Goal: Contribute content: Add original content to the website for others to see

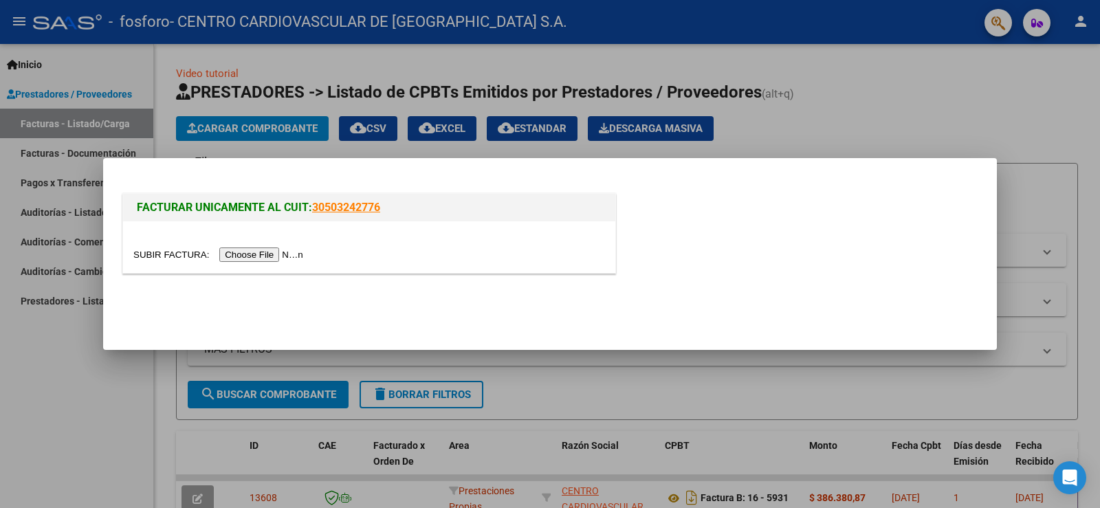
click at [274, 250] on input "file" at bounding box center [220, 254] width 174 height 14
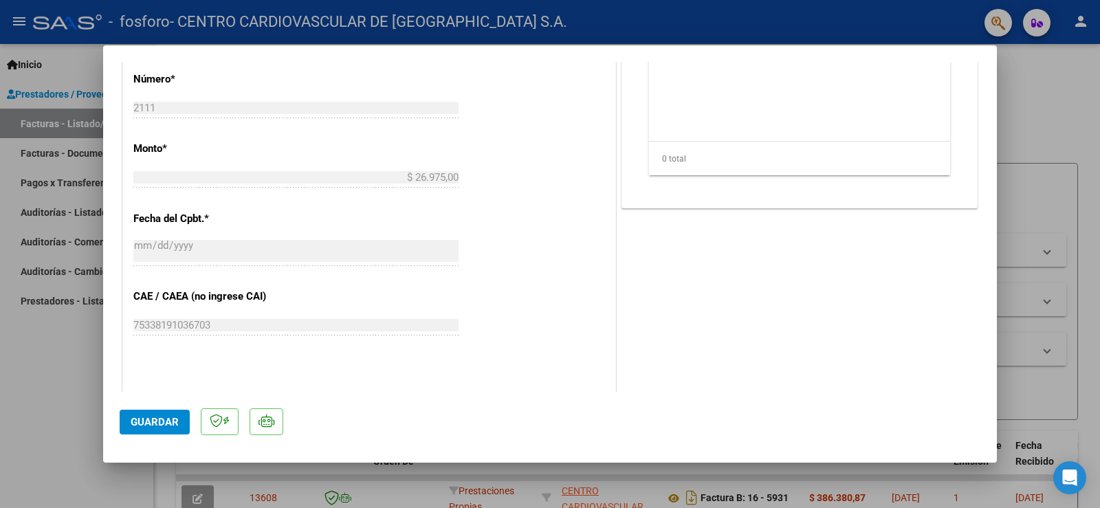
scroll to position [687, 0]
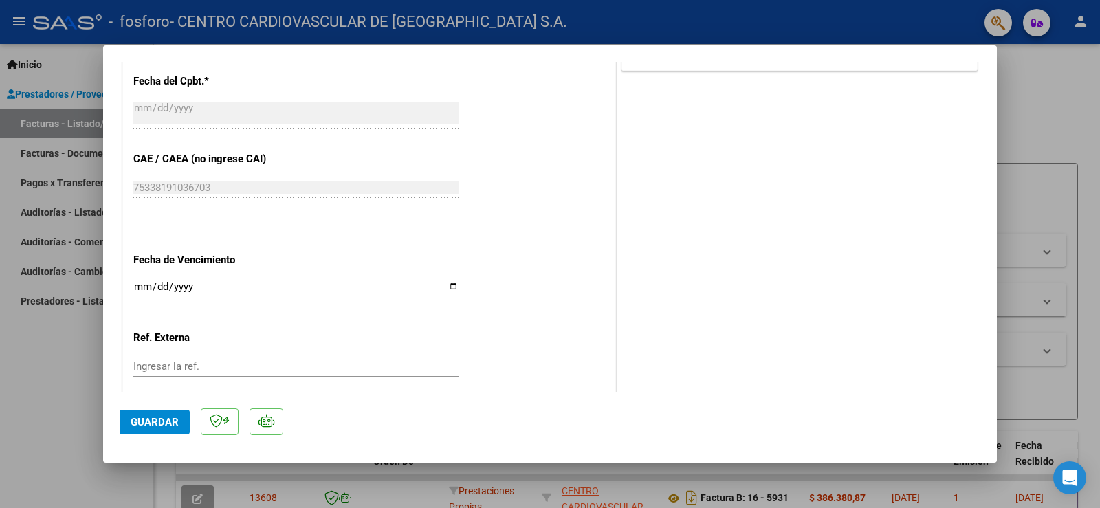
click at [153, 416] on span "Guardar" at bounding box center [155, 422] width 48 height 12
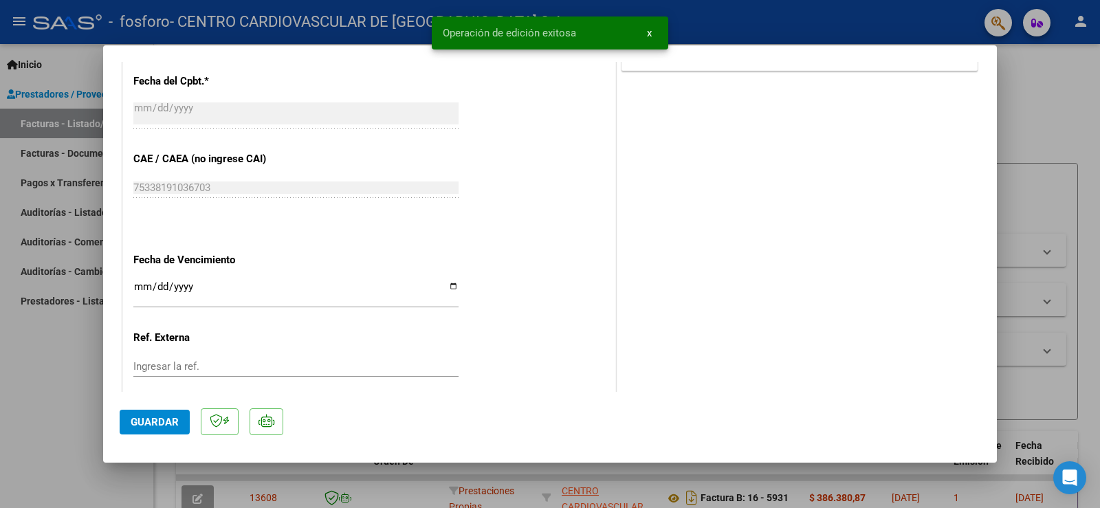
click at [1047, 144] on div at bounding box center [550, 254] width 1100 height 508
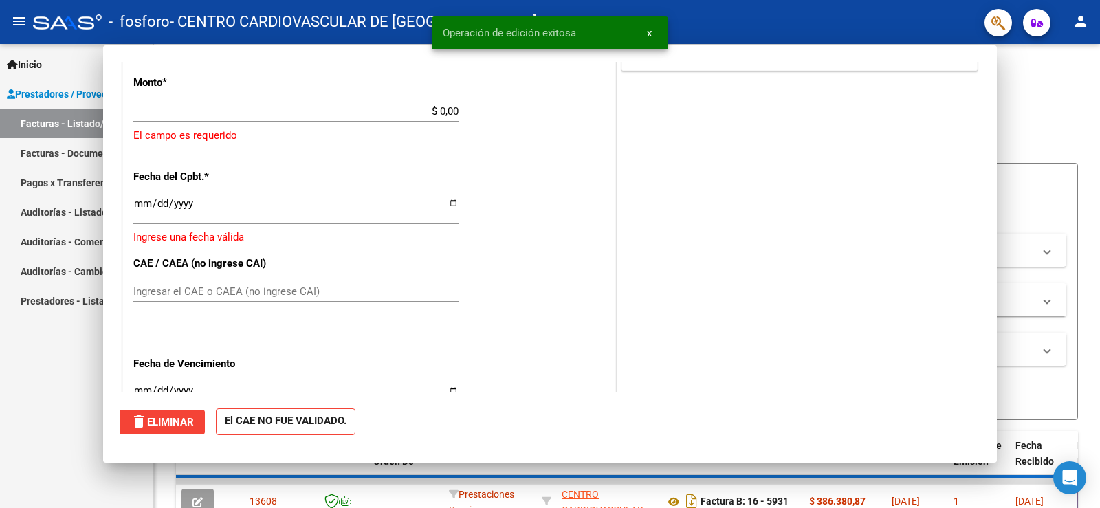
click at [650, 34] on span "x" at bounding box center [649, 33] width 5 height 12
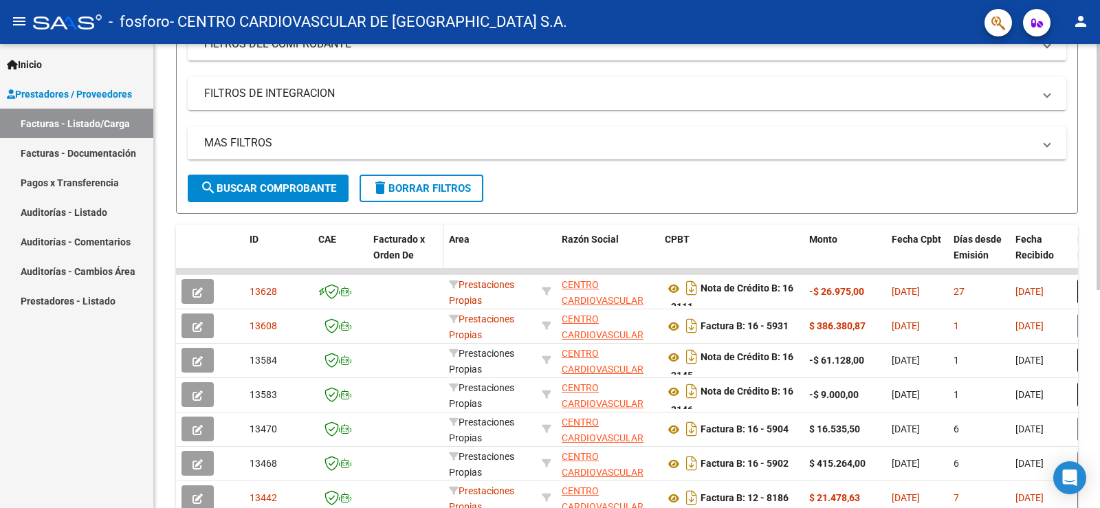
scroll to position [0, 0]
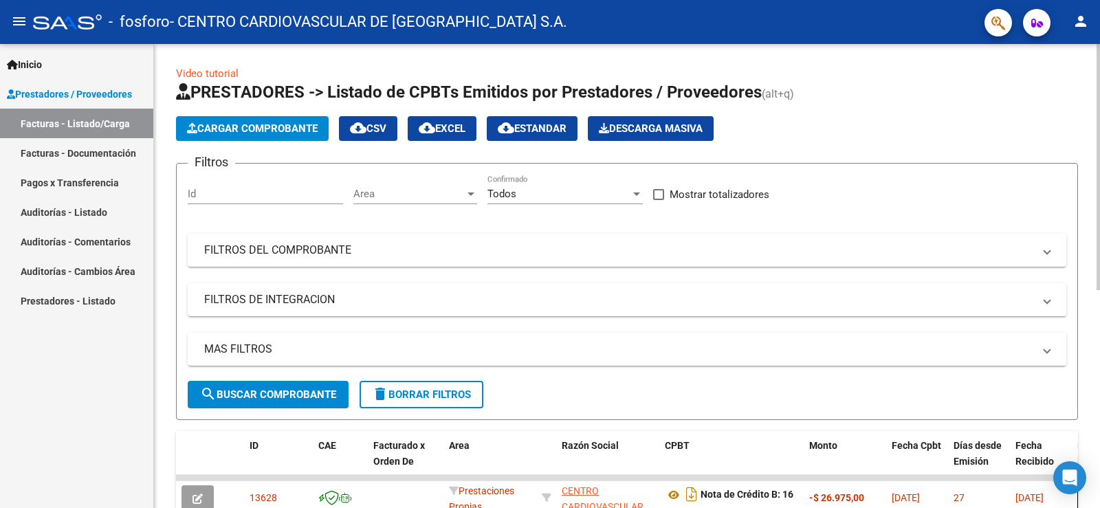
click at [249, 132] on span "Cargar Comprobante" at bounding box center [252, 128] width 131 height 12
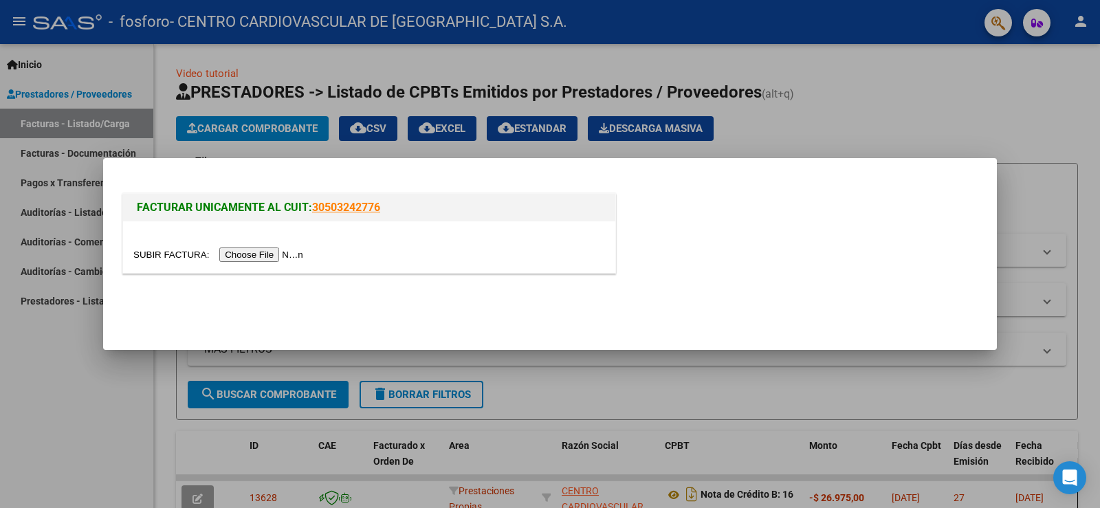
click at [262, 255] on input "file" at bounding box center [220, 254] width 174 height 14
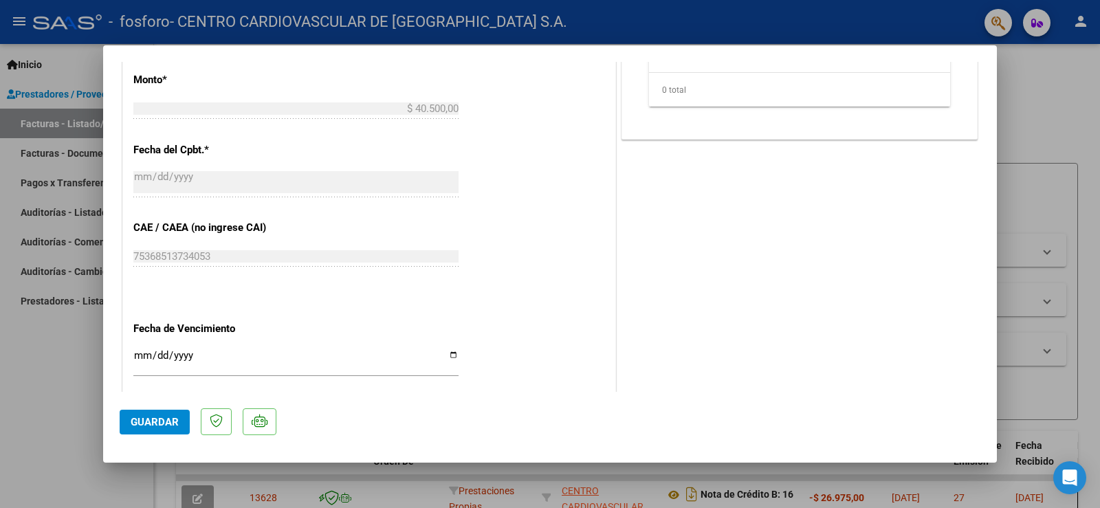
scroll to position [769, 0]
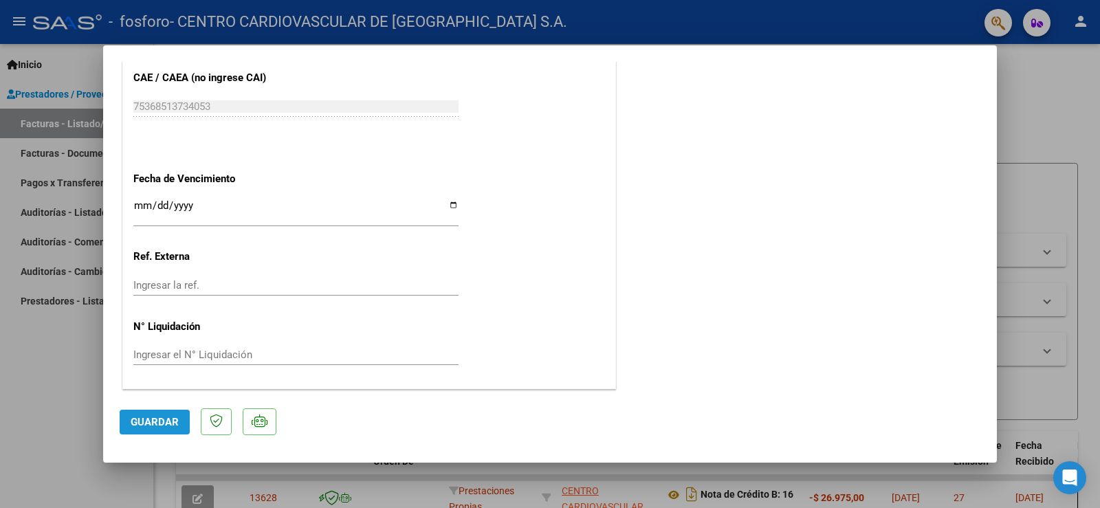
click at [162, 426] on span "Guardar" at bounding box center [155, 422] width 48 height 12
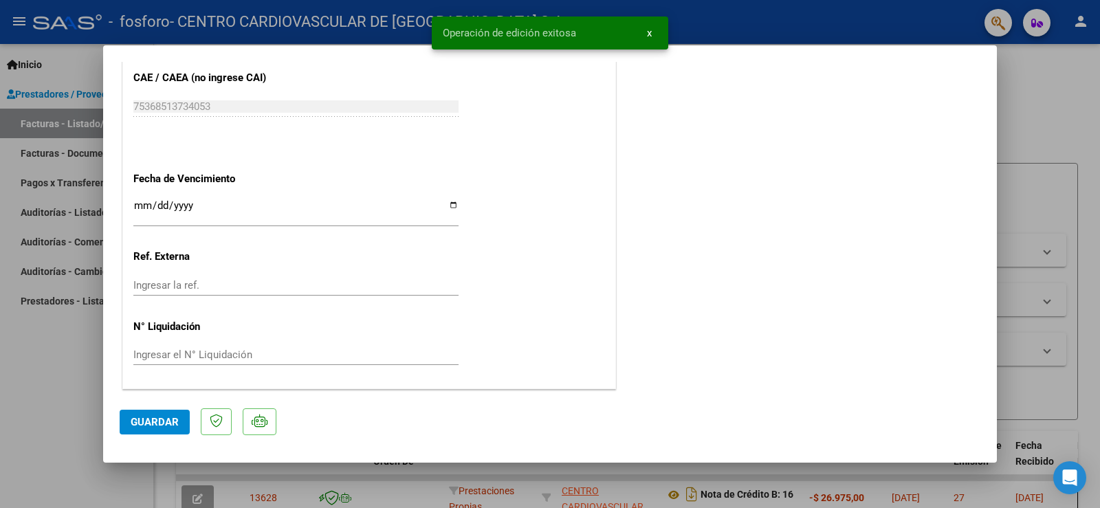
click at [648, 34] on span "x" at bounding box center [649, 33] width 5 height 12
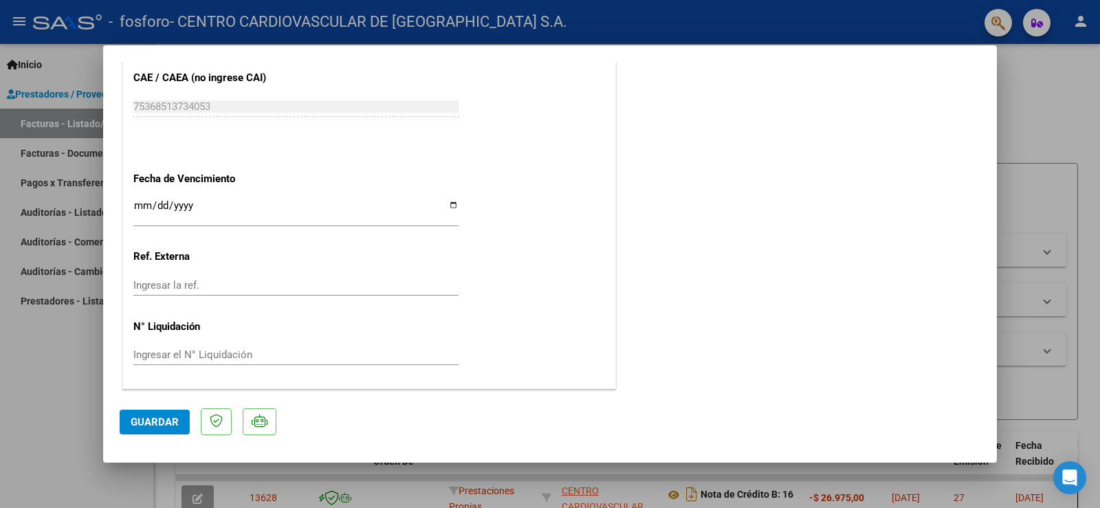
click at [1070, 118] on div at bounding box center [550, 254] width 1100 height 508
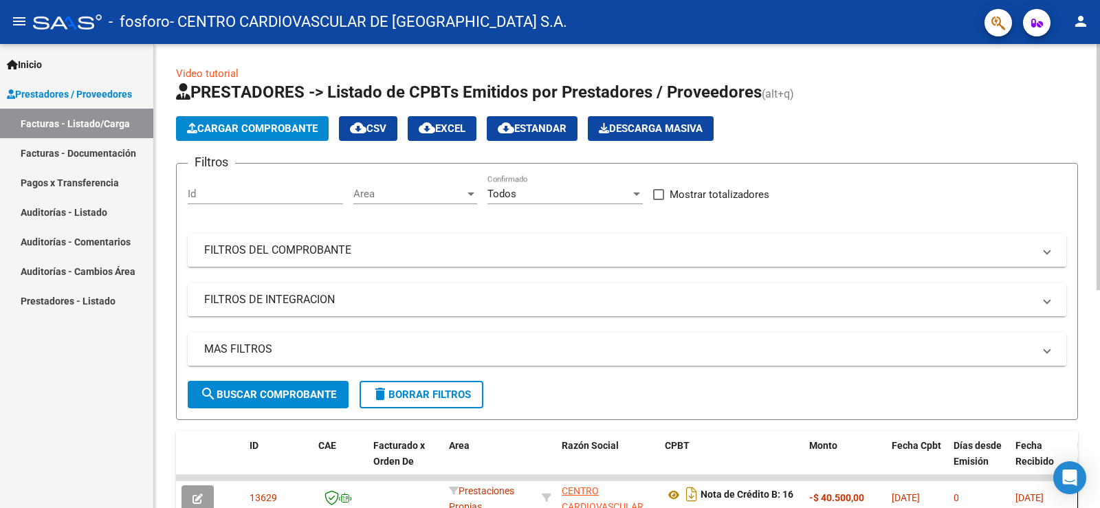
scroll to position [69, 0]
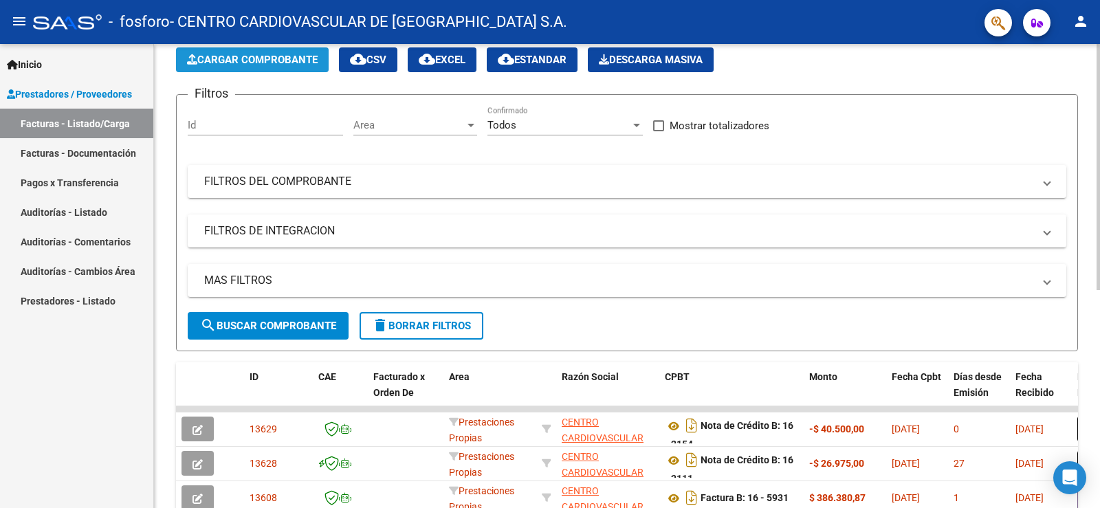
click at [281, 65] on span "Cargar Comprobante" at bounding box center [252, 60] width 131 height 12
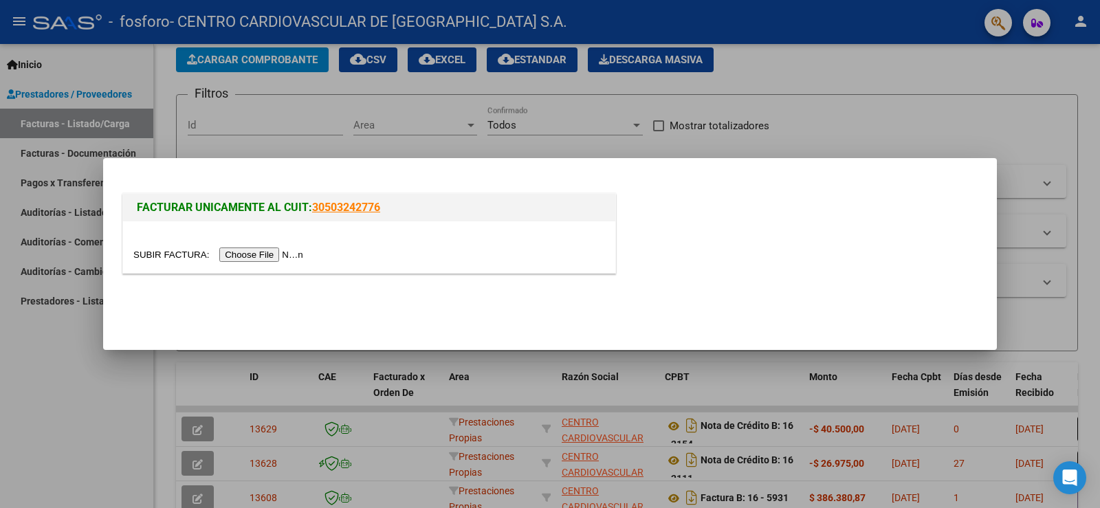
click at [274, 252] on input "file" at bounding box center [220, 254] width 174 height 14
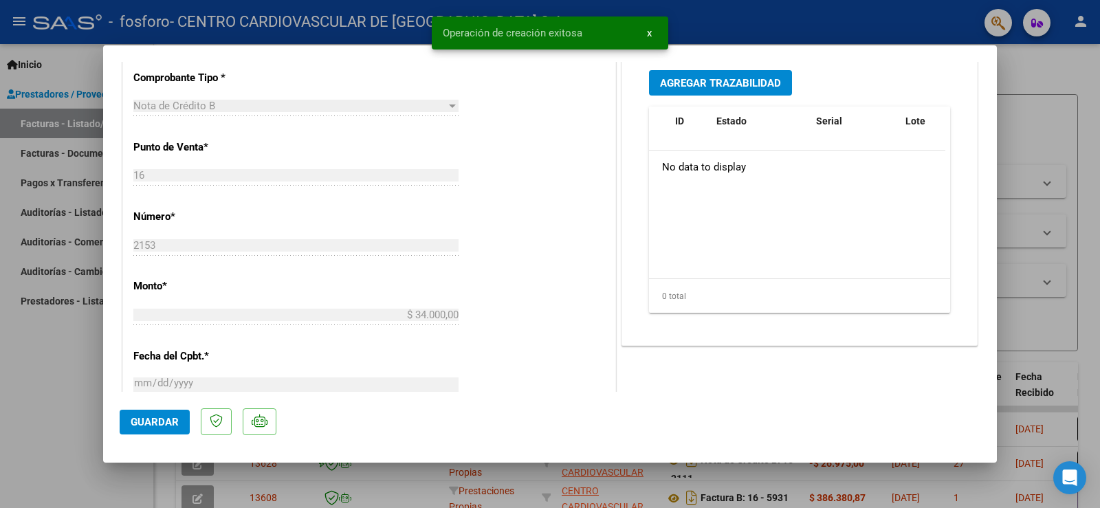
scroll to position [687, 0]
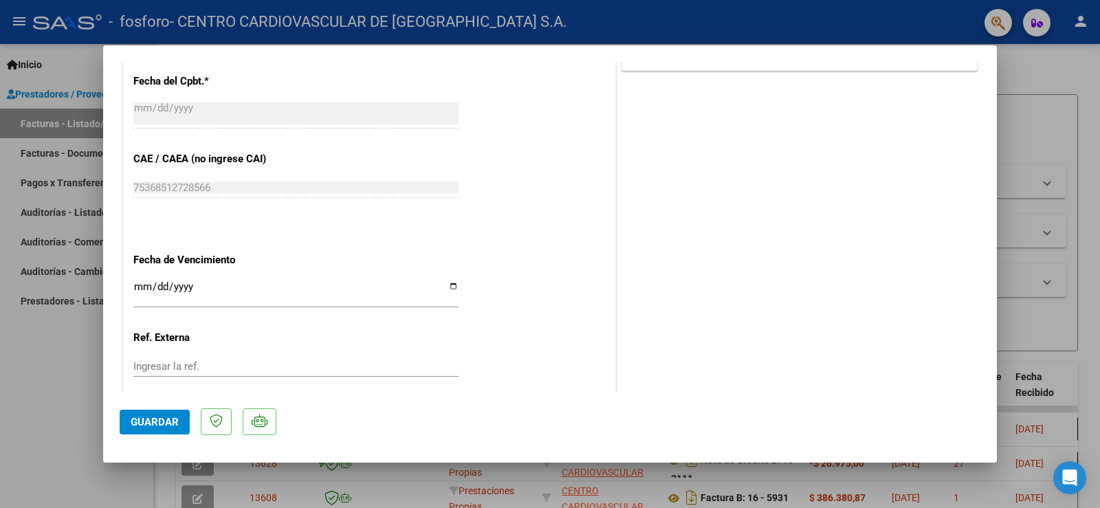
click at [149, 423] on span "Guardar" at bounding box center [155, 422] width 48 height 12
drag, startPoint x: 1057, startPoint y: 99, endPoint x: 731, endPoint y: 191, distance: 338.6
click at [1057, 100] on div at bounding box center [550, 254] width 1100 height 508
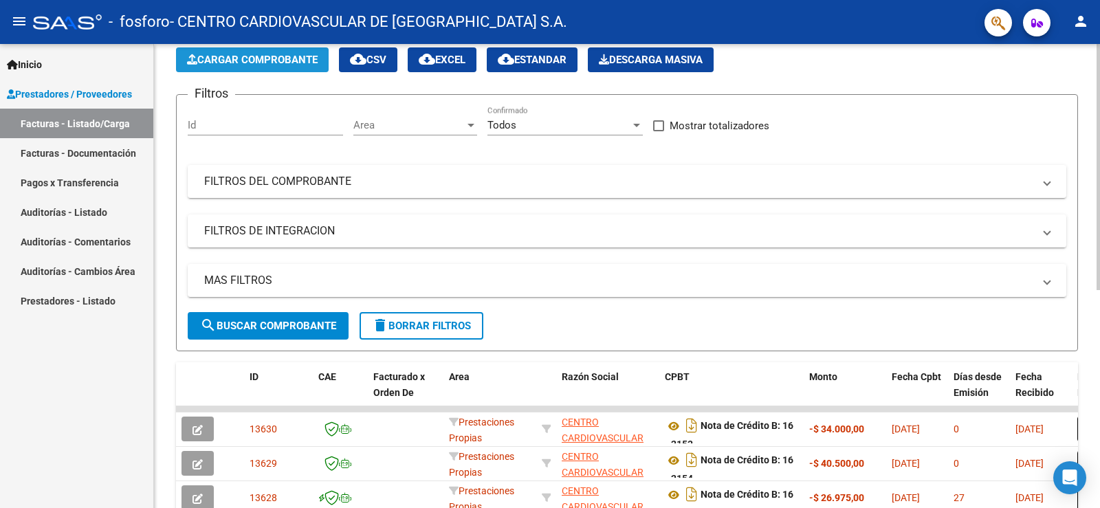
click at [250, 68] on button "Cargar Comprobante" at bounding box center [252, 59] width 153 height 25
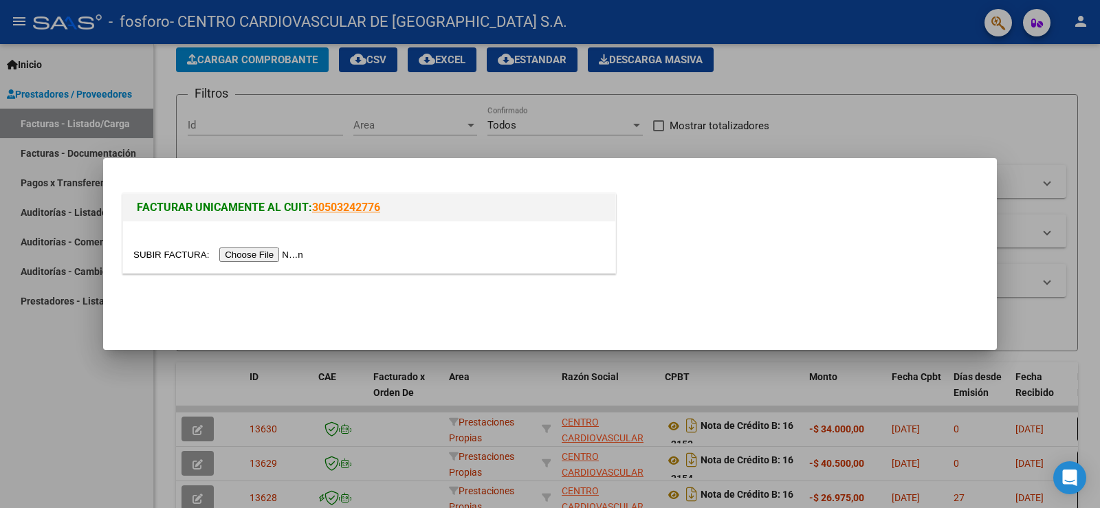
click at [278, 253] on input "file" at bounding box center [220, 254] width 174 height 14
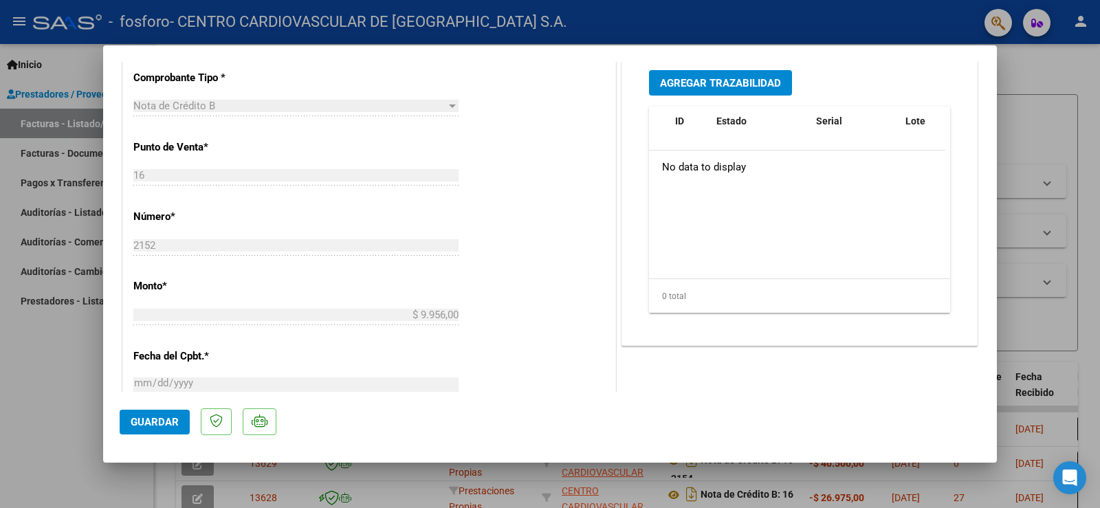
scroll to position [0, 0]
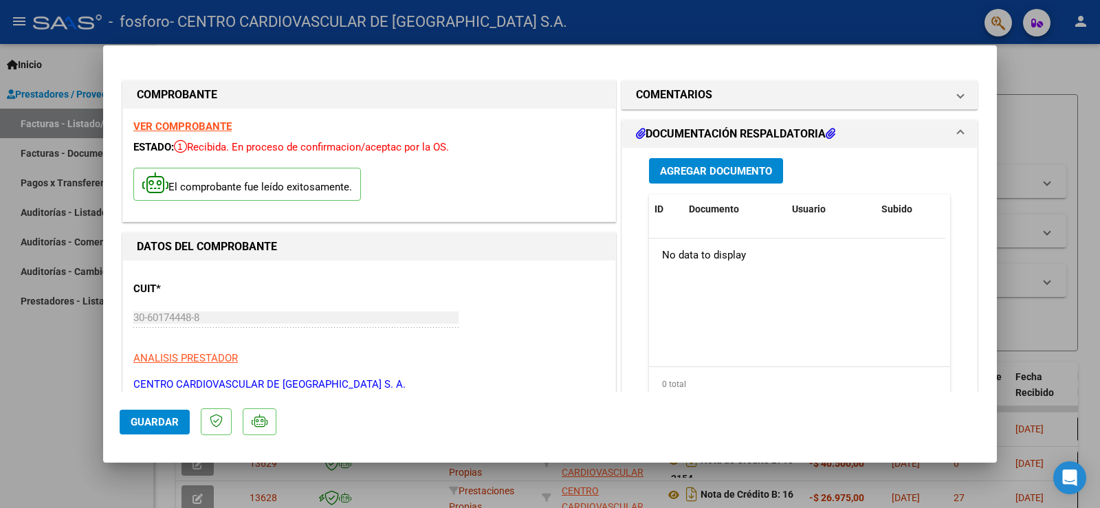
click at [151, 416] on span "Guardar" at bounding box center [155, 422] width 48 height 12
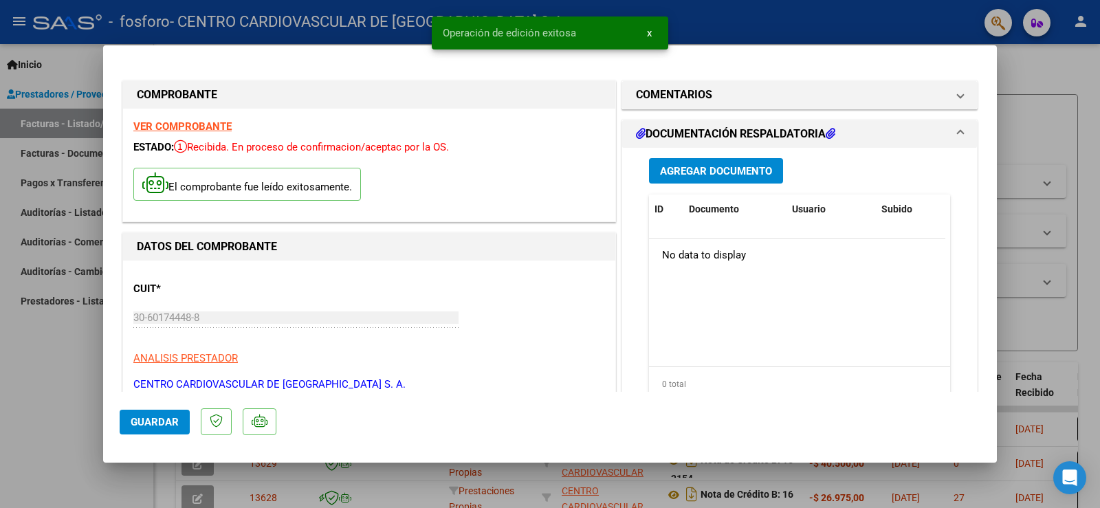
click at [1041, 118] on div at bounding box center [550, 254] width 1100 height 508
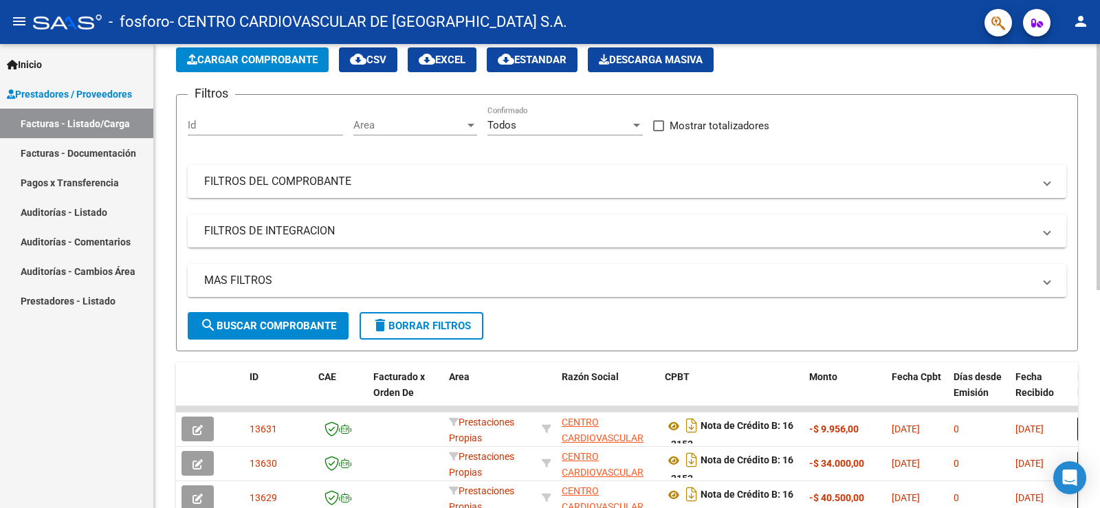
click at [251, 67] on button "Cargar Comprobante" at bounding box center [252, 59] width 153 height 25
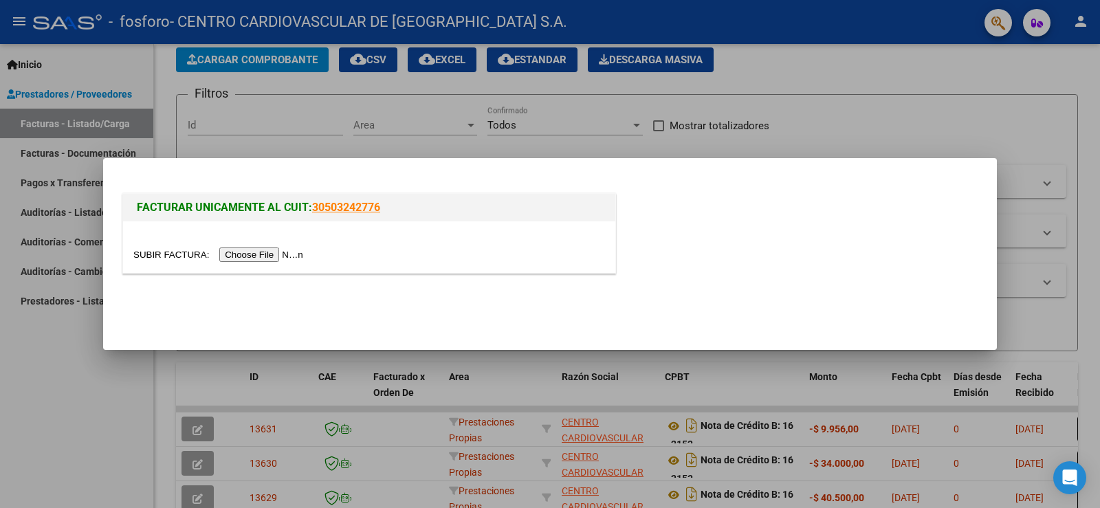
click at [261, 254] on input "file" at bounding box center [220, 254] width 174 height 14
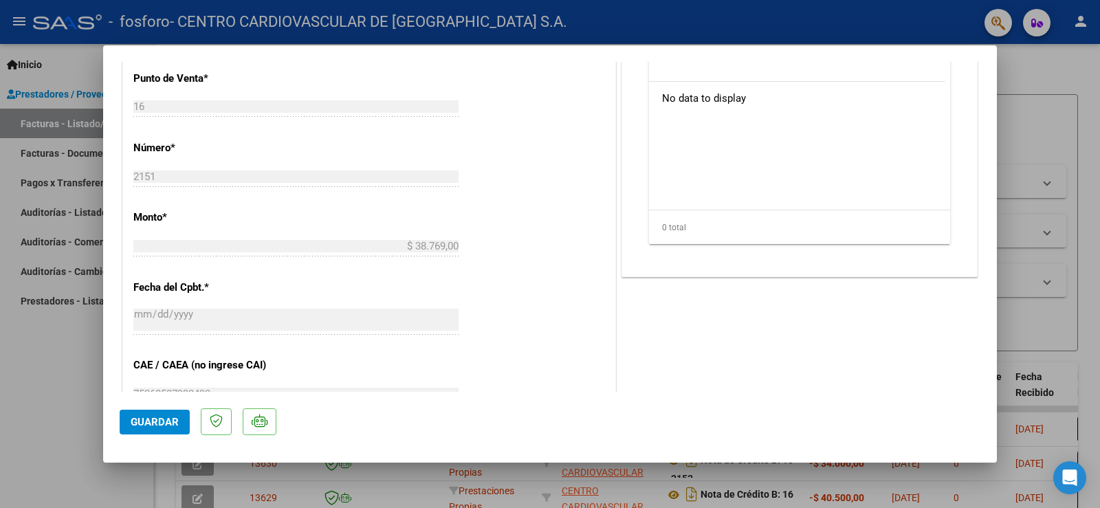
scroll to position [550, 0]
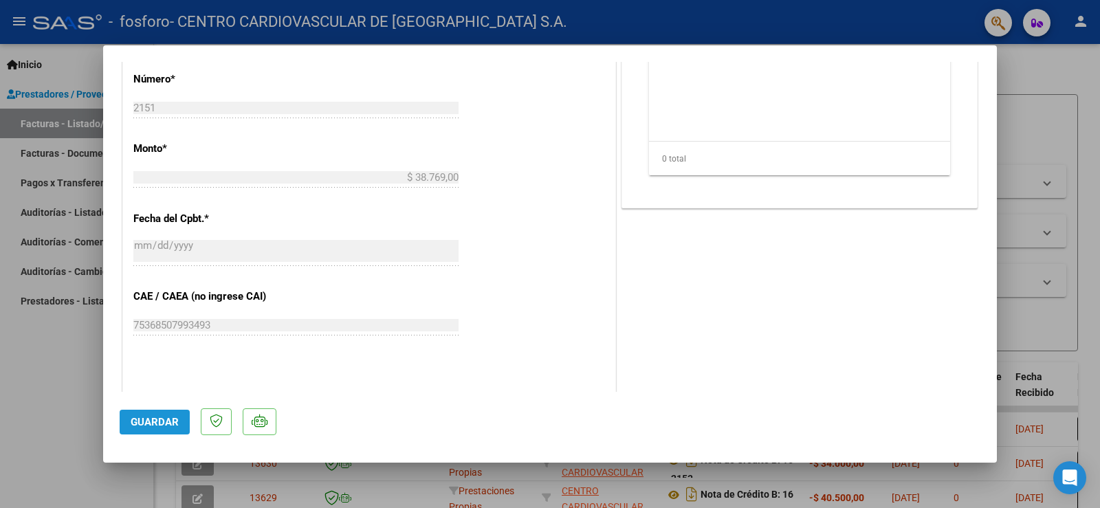
click at [159, 421] on span "Guardar" at bounding box center [155, 422] width 48 height 12
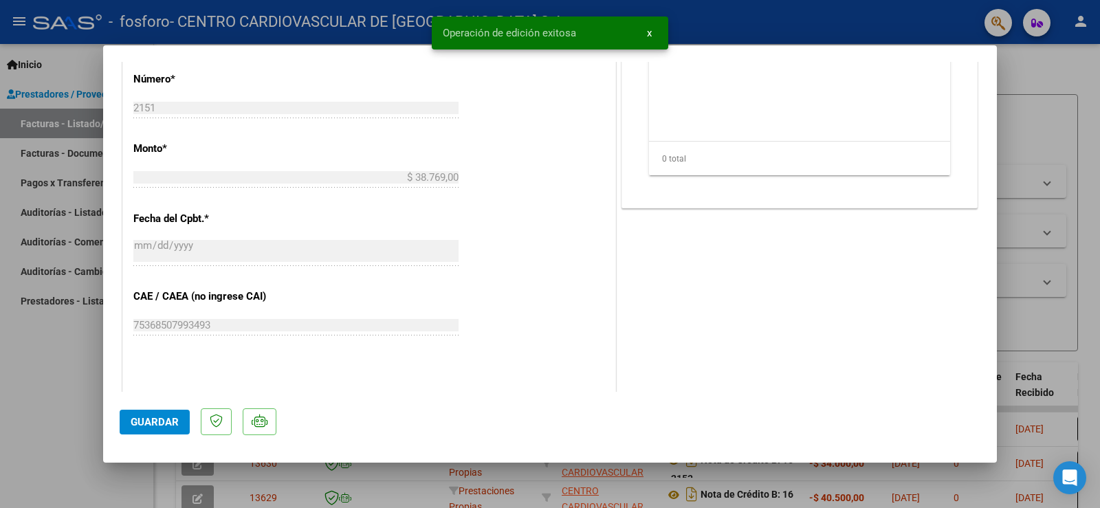
click at [1078, 146] on div at bounding box center [550, 254] width 1100 height 508
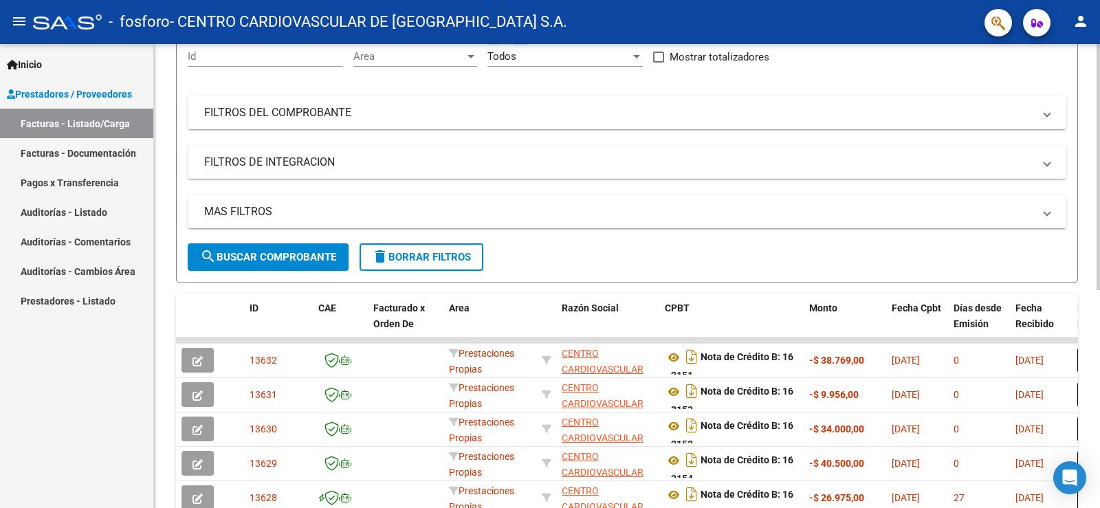
scroll to position [0, 0]
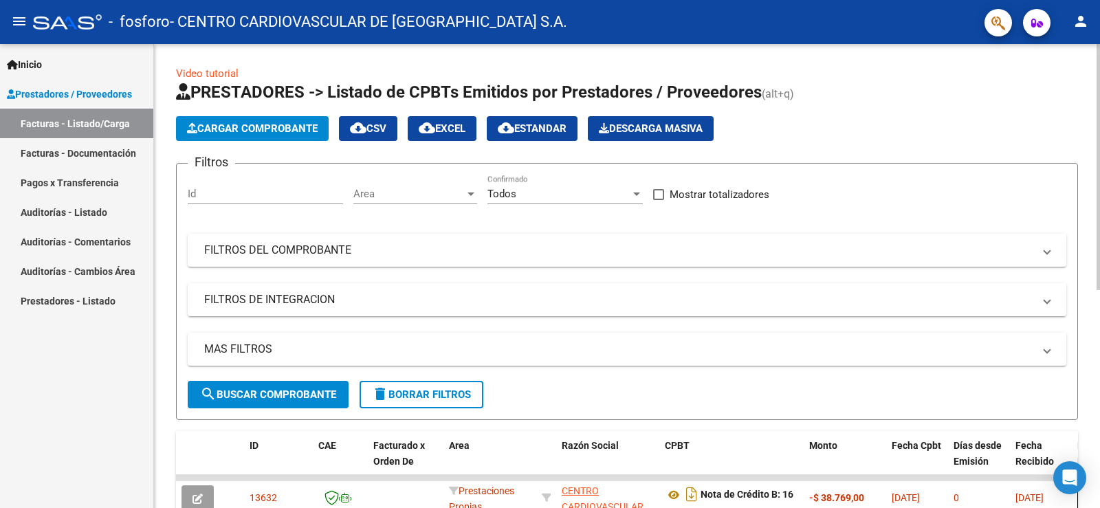
click at [231, 127] on span "Cargar Comprobante" at bounding box center [252, 128] width 131 height 12
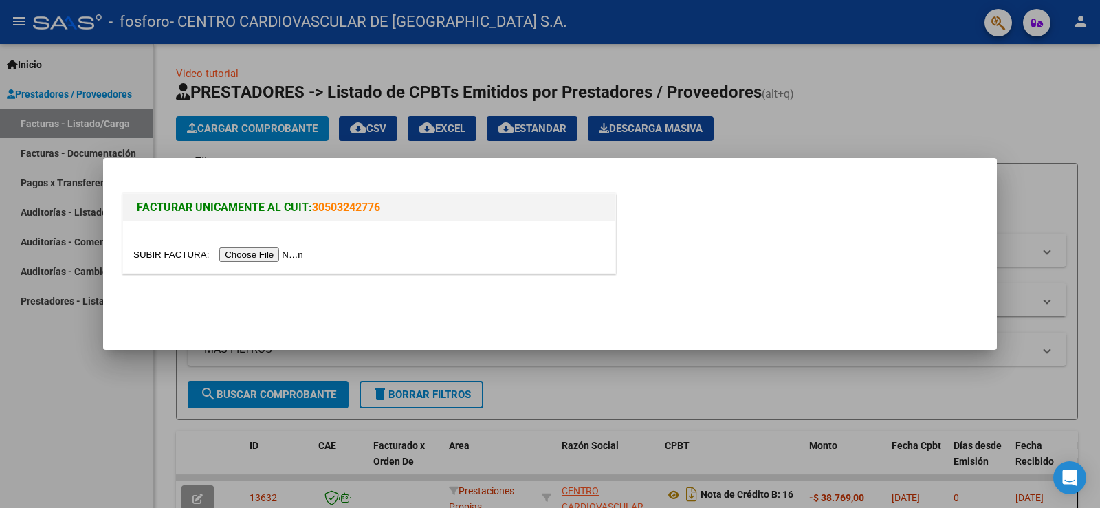
click at [296, 254] on input "file" at bounding box center [220, 254] width 174 height 14
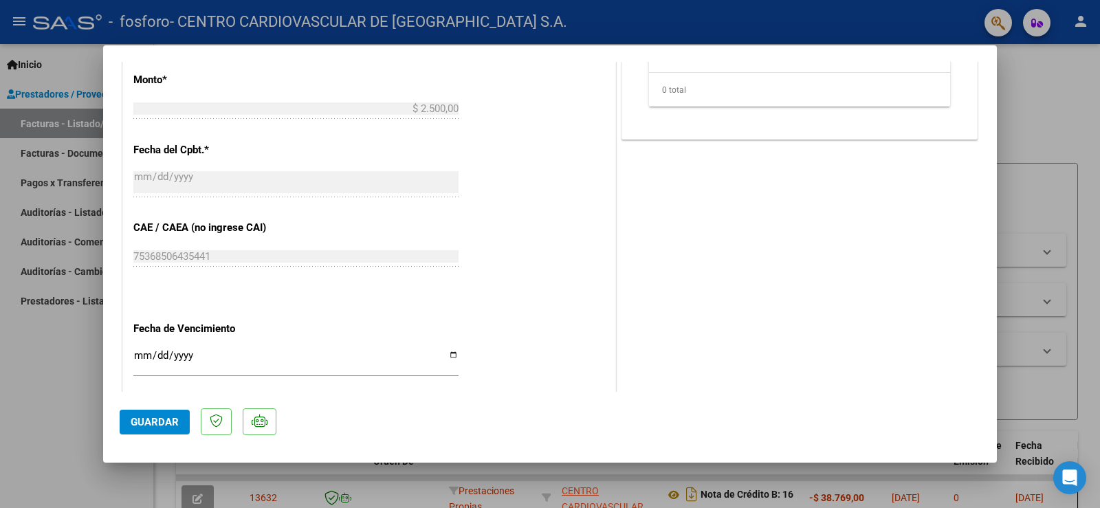
scroll to position [687, 0]
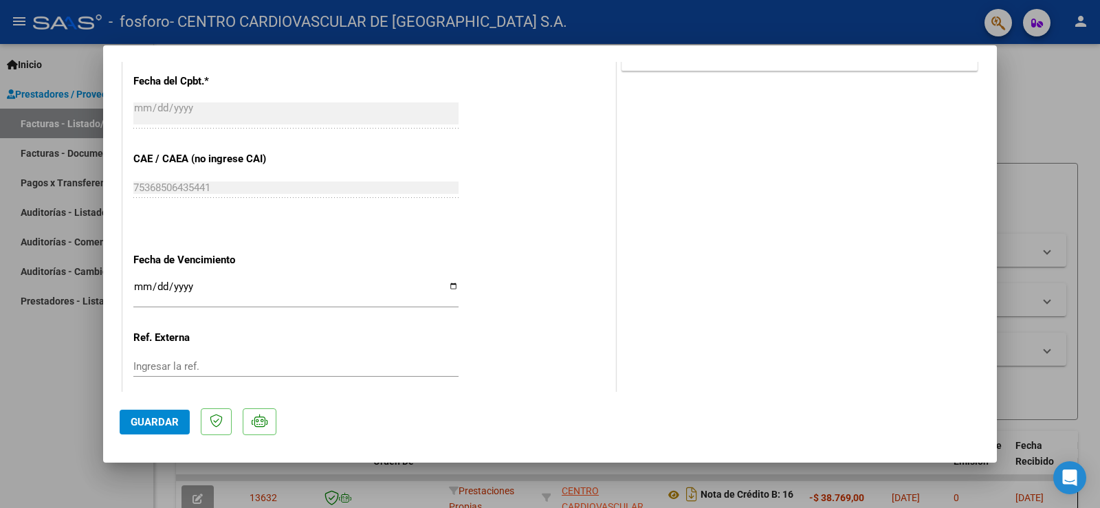
click at [146, 423] on span "Guardar" at bounding box center [155, 422] width 48 height 12
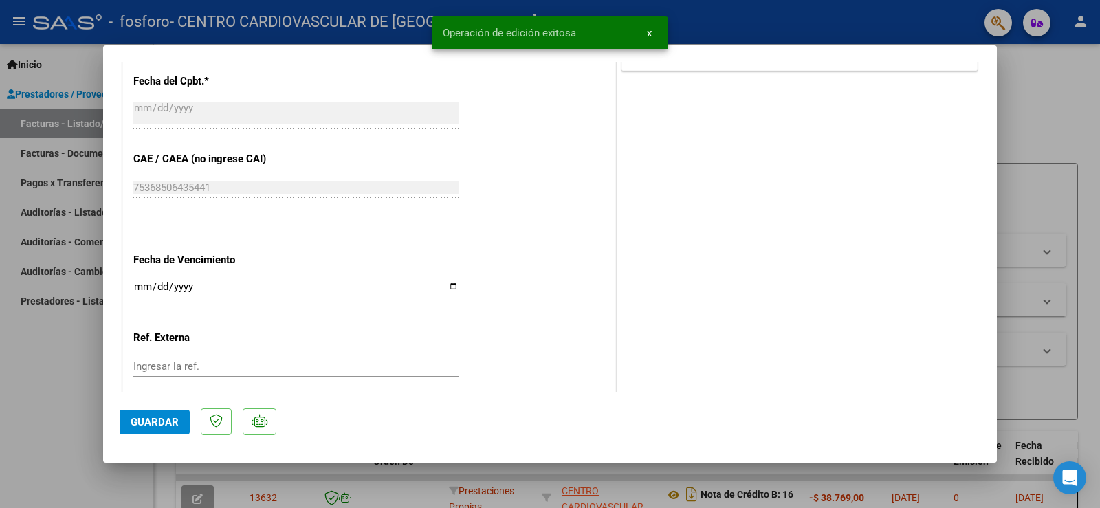
click at [1029, 140] on div at bounding box center [550, 254] width 1100 height 508
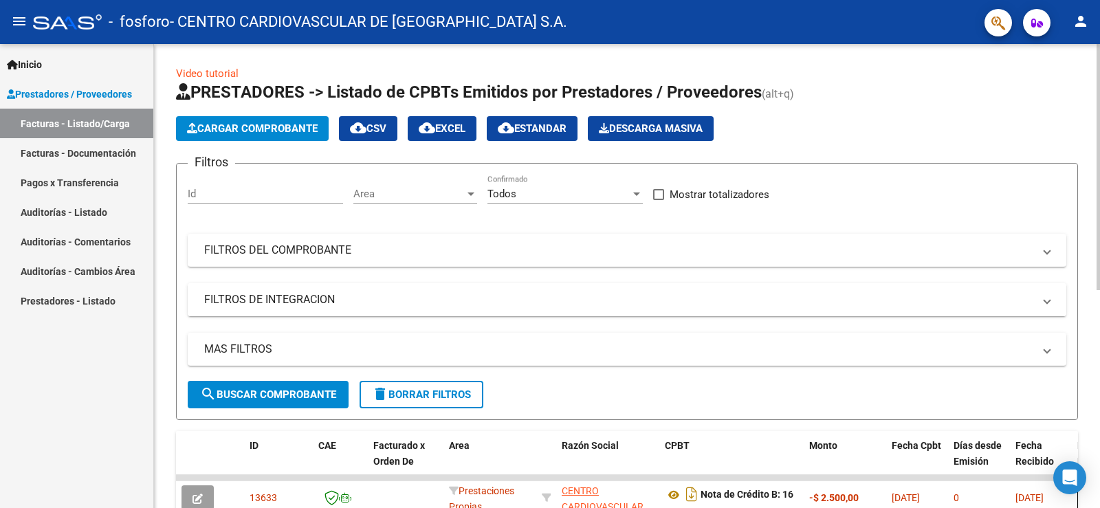
scroll to position [69, 0]
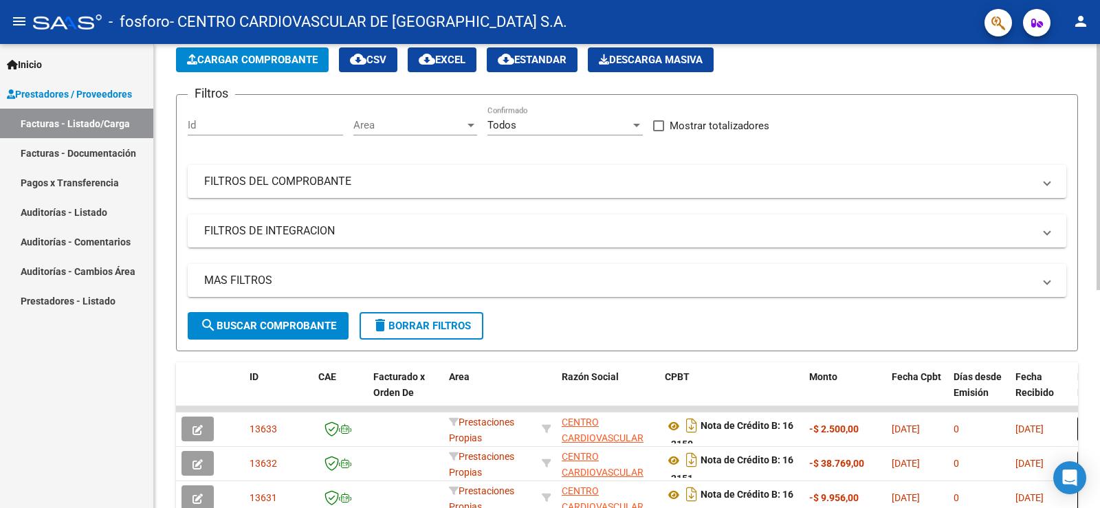
click at [259, 63] on span "Cargar Comprobante" at bounding box center [252, 60] width 131 height 12
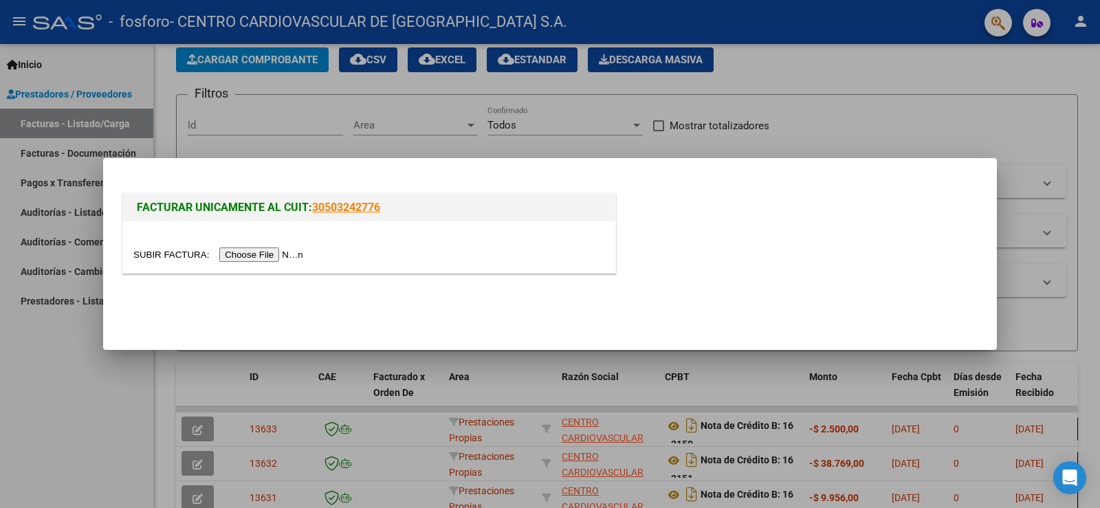
click at [269, 253] on input "file" at bounding box center [220, 254] width 174 height 14
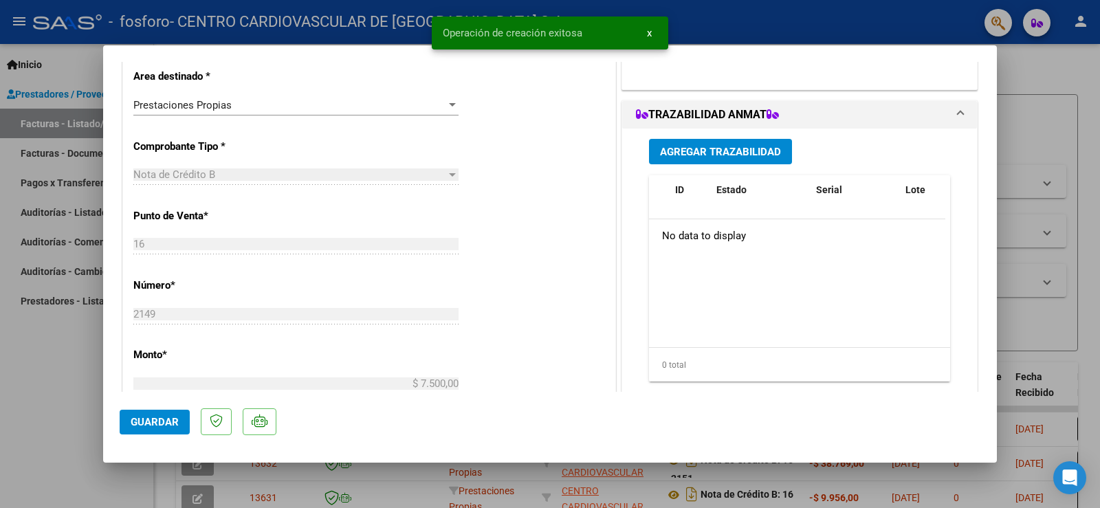
scroll to position [412, 0]
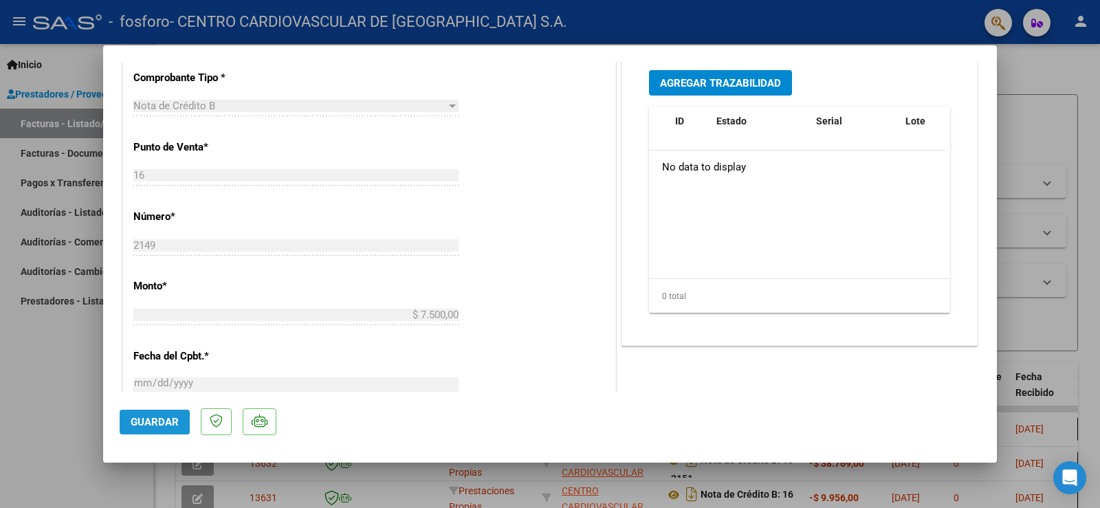
click at [148, 423] on span "Guardar" at bounding box center [155, 422] width 48 height 12
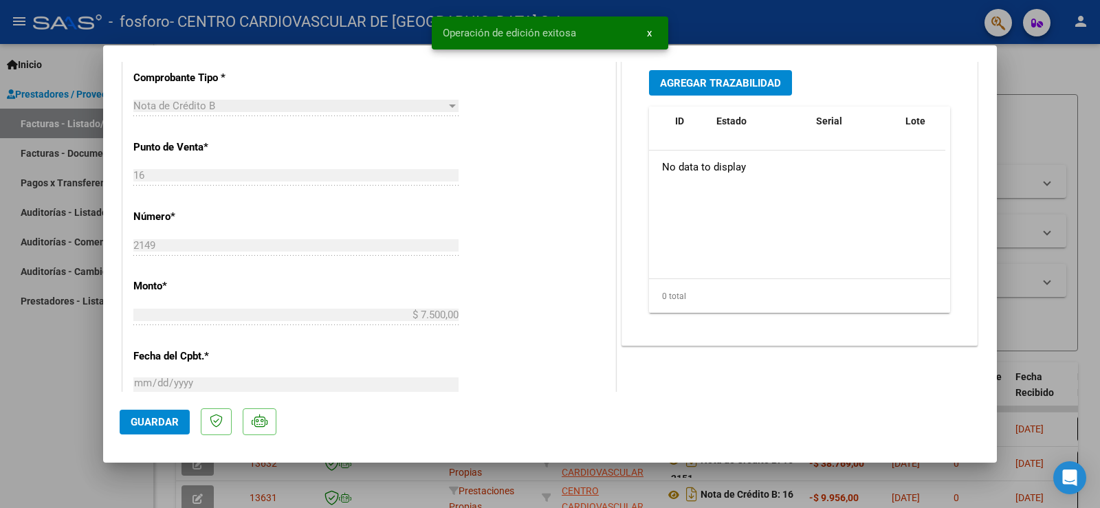
click at [1084, 119] on div at bounding box center [550, 254] width 1100 height 508
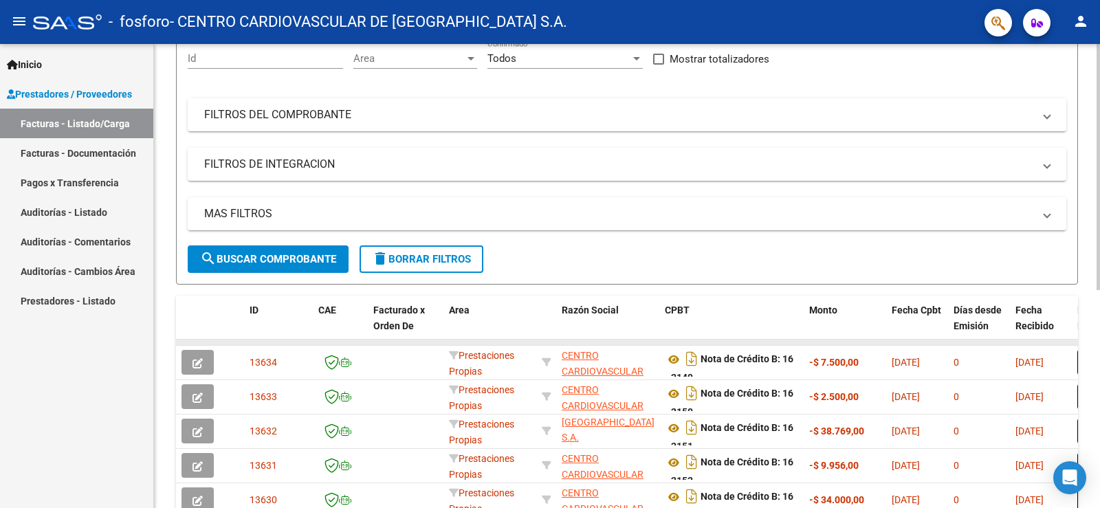
scroll to position [0, 0]
